Goal: Task Accomplishment & Management: Use online tool/utility

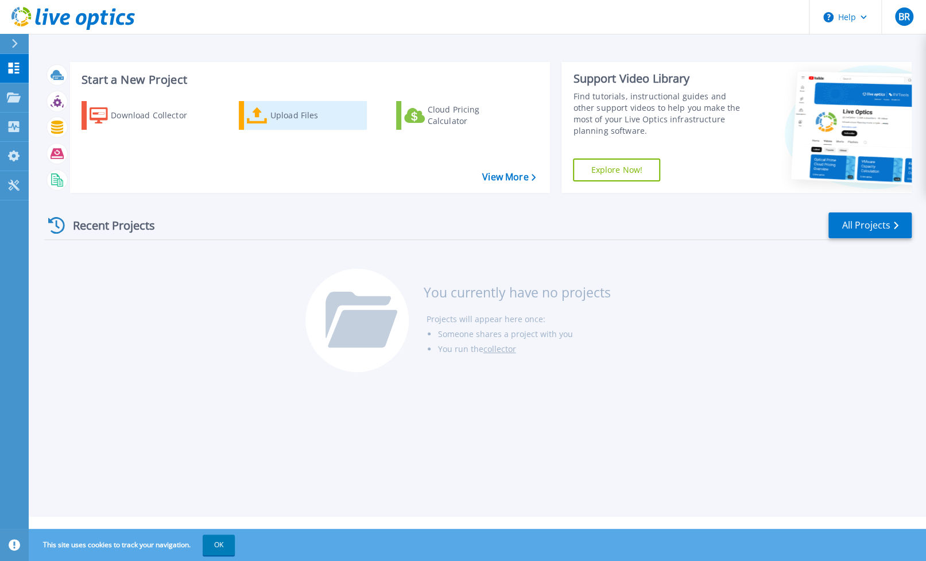
click at [289, 121] on div "Upload Files" at bounding box center [316, 115] width 92 height 23
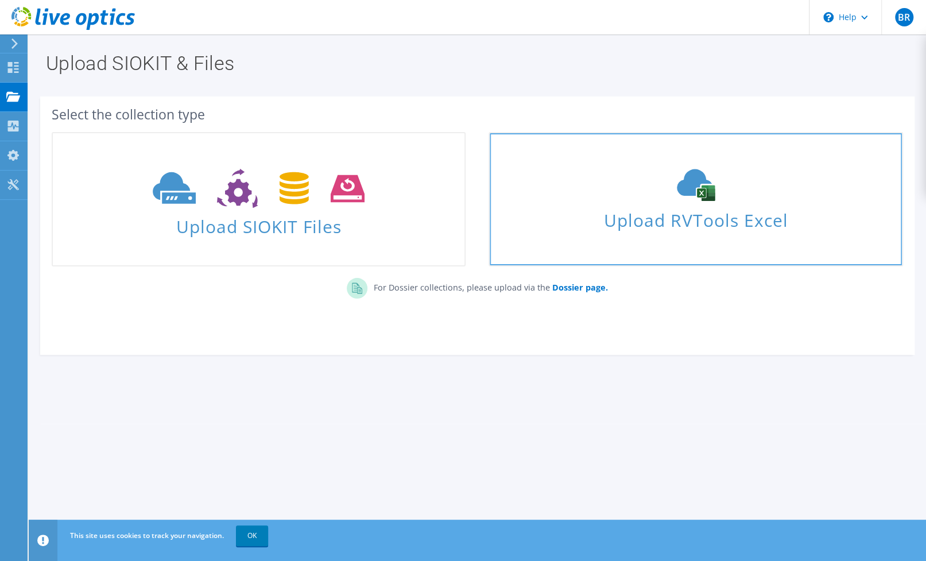
click at [694, 211] on span "Upload RVTools Excel" at bounding box center [696, 217] width 412 height 25
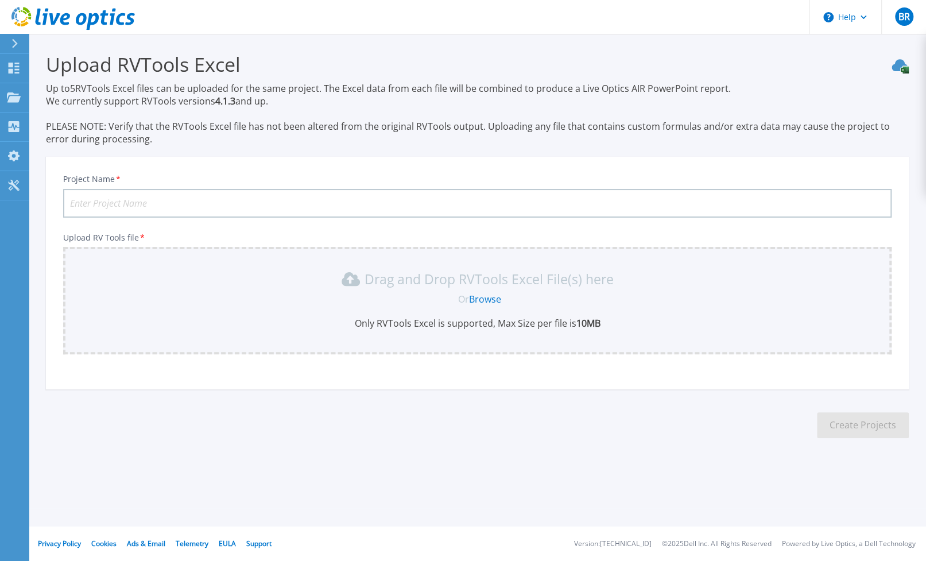
click at [487, 300] on link "Browse" at bounding box center [485, 299] width 32 height 13
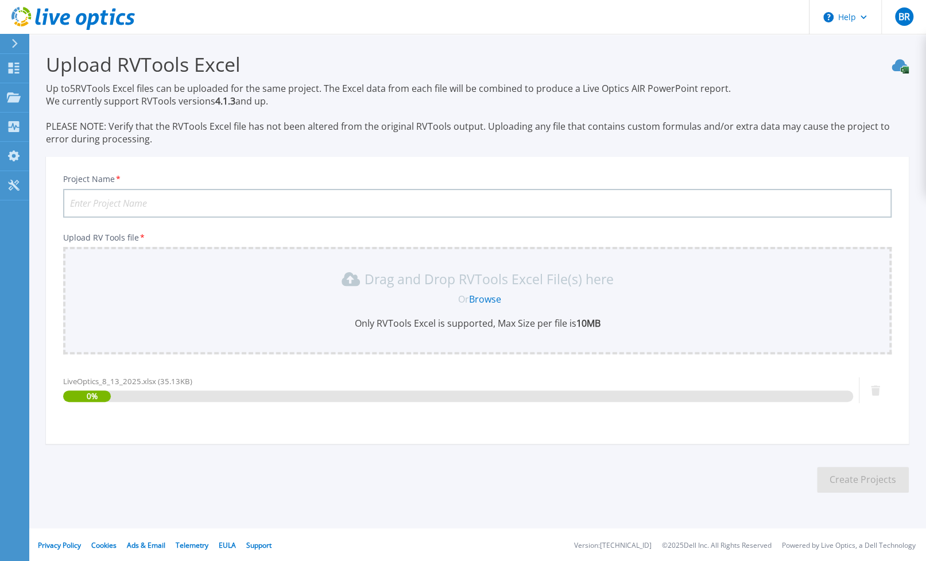
scroll to position [2, 0]
